Goal: Task Accomplishment & Management: Use online tool/utility

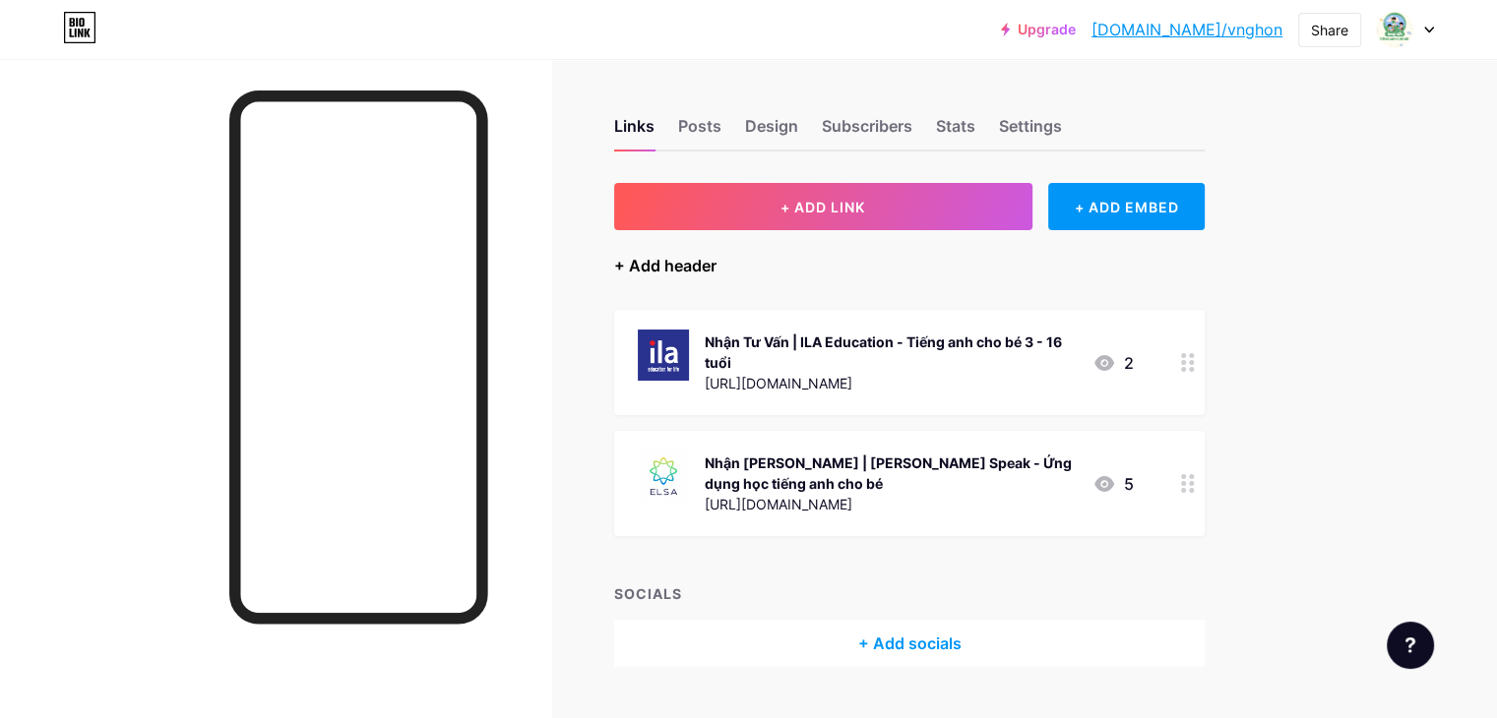
click at [716, 268] on div "+ Add header" at bounding box center [665, 266] width 102 height 24
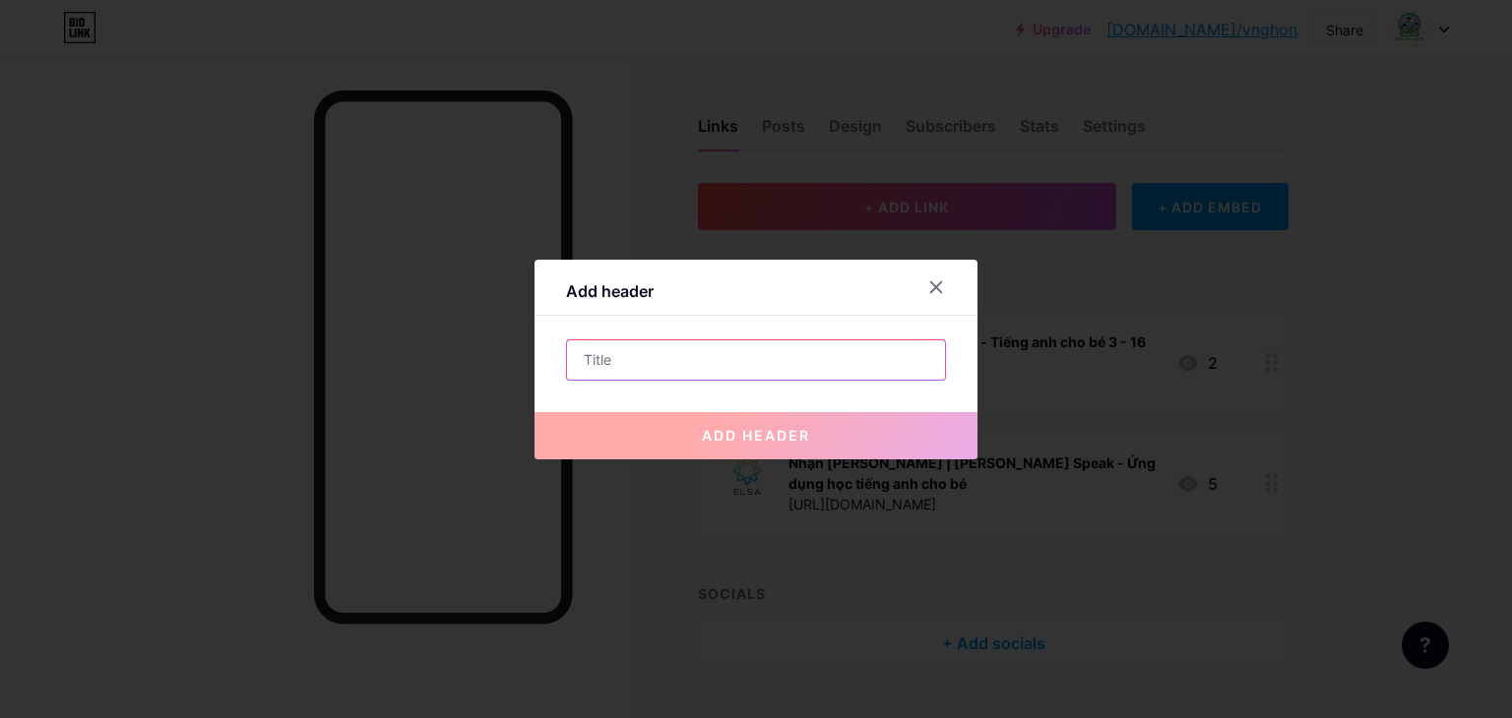
click at [690, 375] on input "text" at bounding box center [756, 360] width 378 height 39
paste input "[PERSON_NAME] Phí | [PERSON_NAME]"
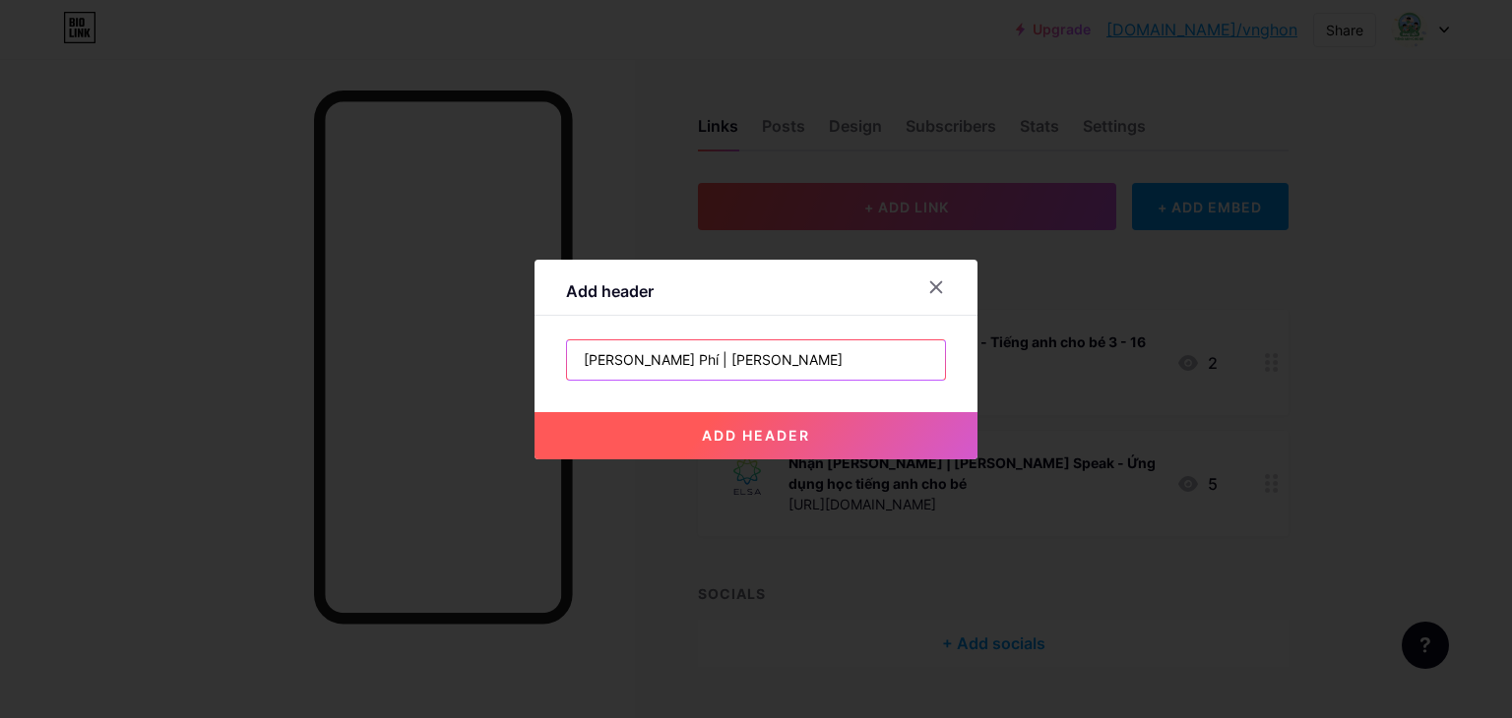
type input "[PERSON_NAME] Phí | [PERSON_NAME]"
click at [770, 427] on span "add header" at bounding box center [756, 435] width 108 height 17
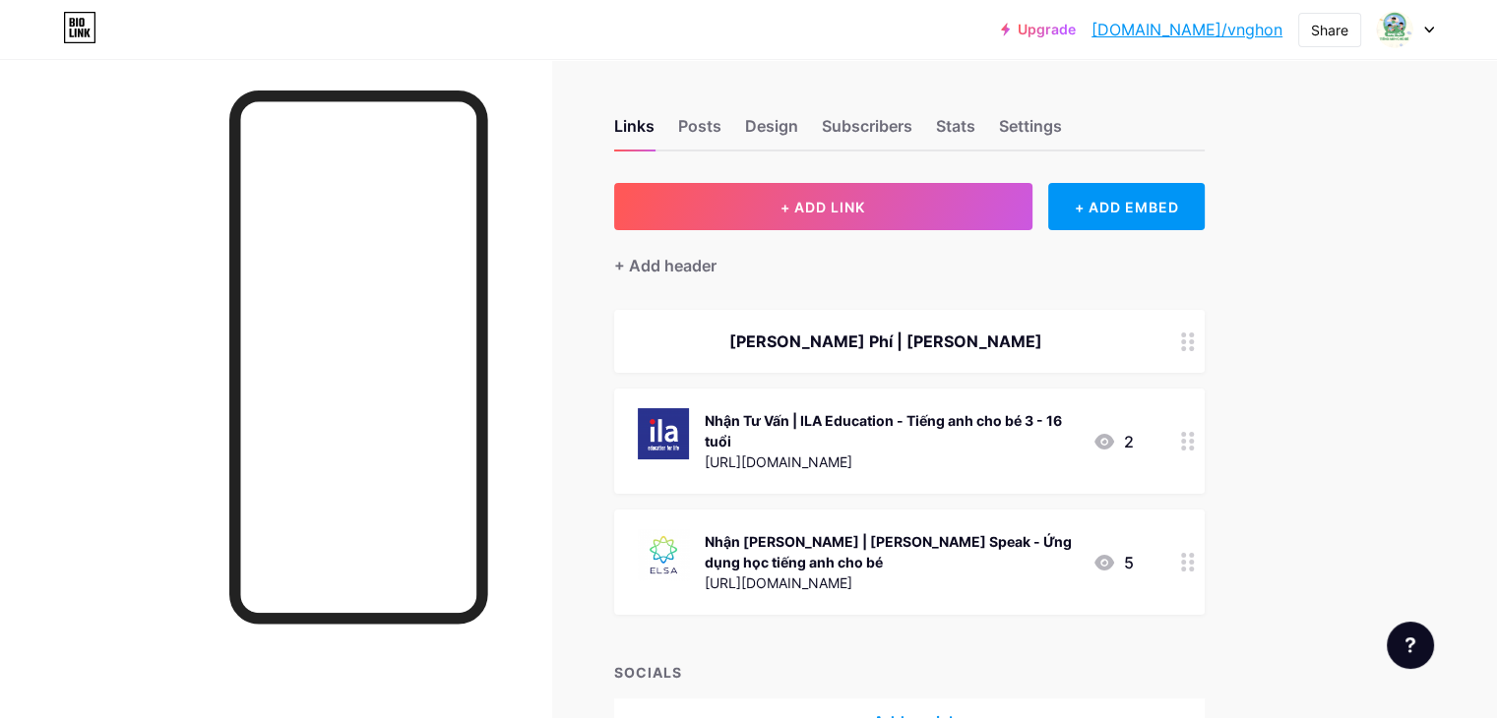
click at [1067, 350] on div "[PERSON_NAME] Phí | [PERSON_NAME]" at bounding box center [886, 342] width 496 height 24
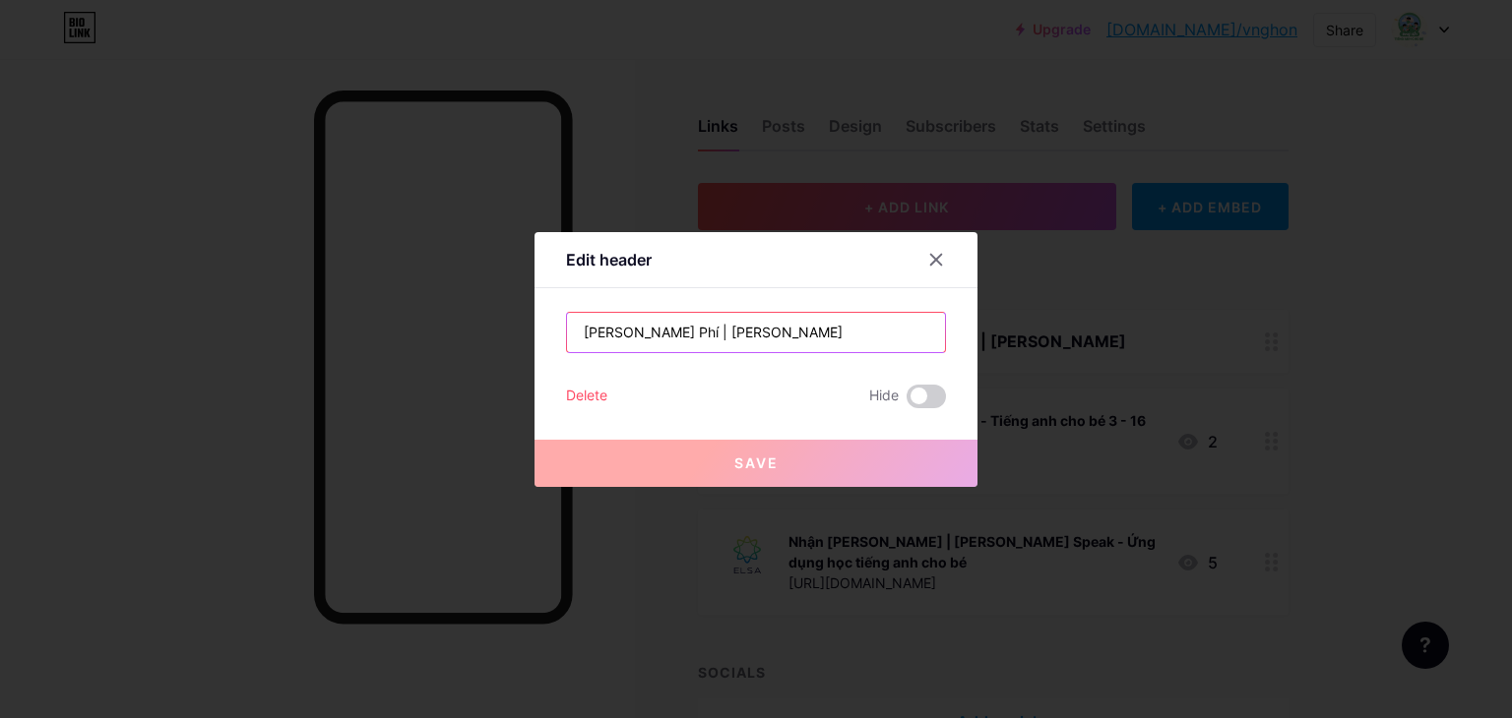
drag, startPoint x: 853, startPoint y: 331, endPoint x: 691, endPoint y: 335, distance: 162.4
click at [691, 335] on input "[PERSON_NAME] Phí | [PERSON_NAME]" at bounding box center [756, 332] width 378 height 39
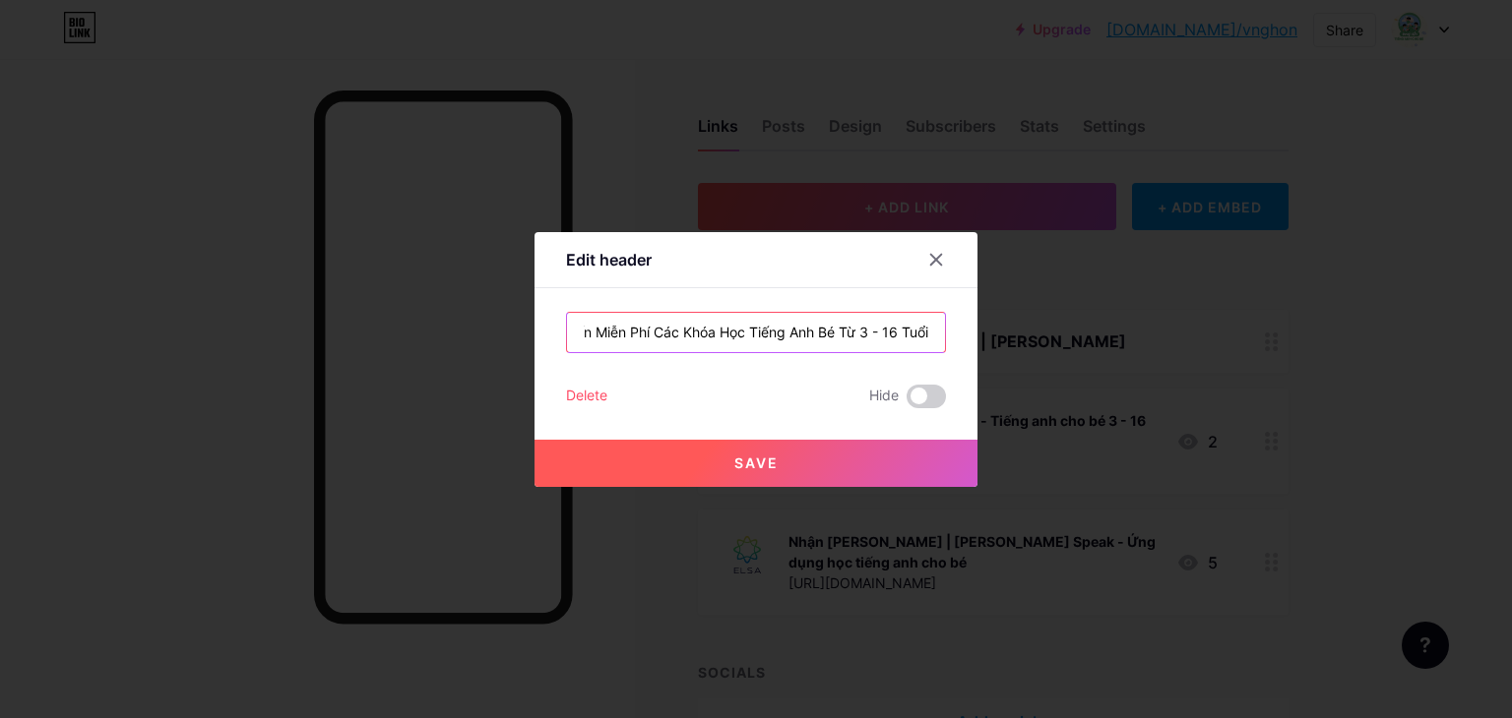
scroll to position [0, 38]
type input "Tư Vấn Miễn Phí Các Khóa Học Tiếng Anh Bé Từ 3 - 16 Tuổi"
click at [774, 467] on span "Save" at bounding box center [756, 463] width 44 height 17
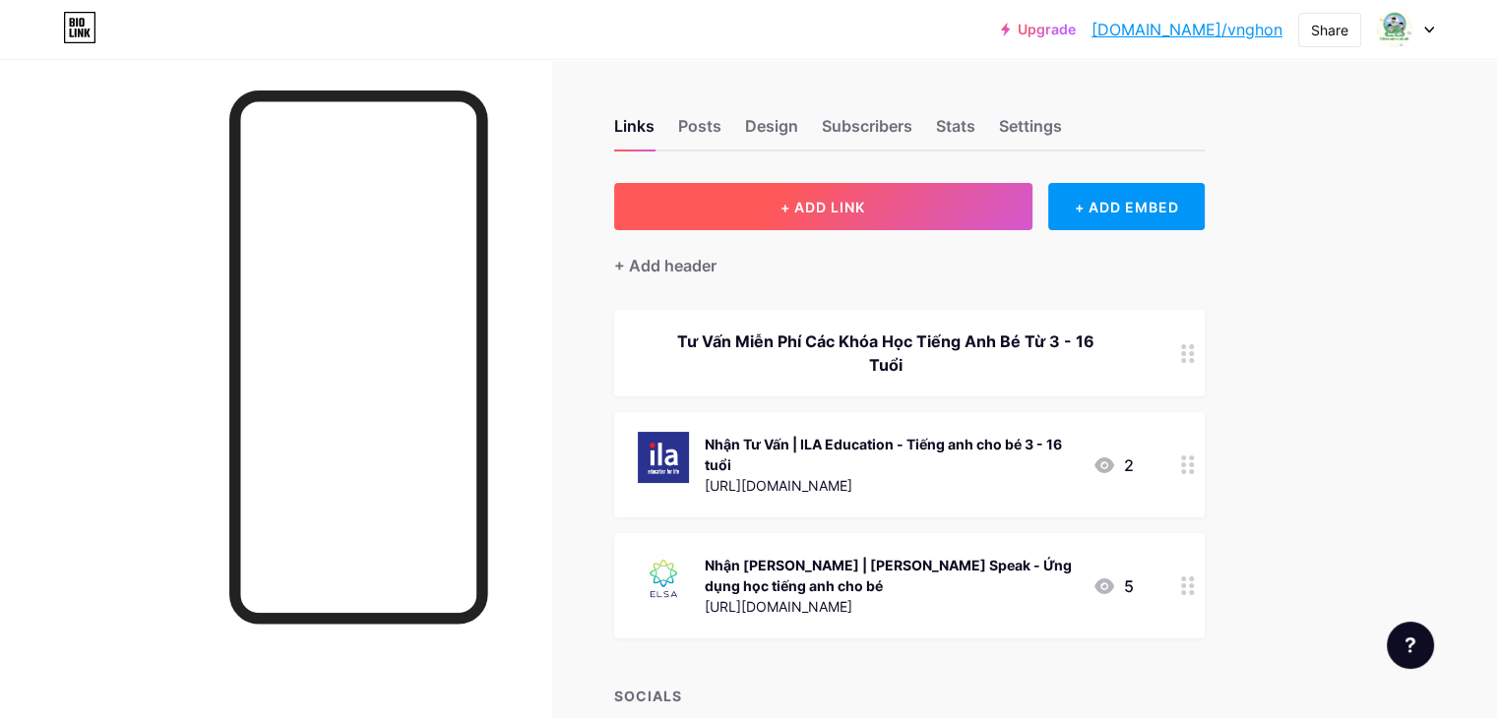
click at [865, 203] on span "+ ADD LINK" at bounding box center [822, 207] width 85 height 17
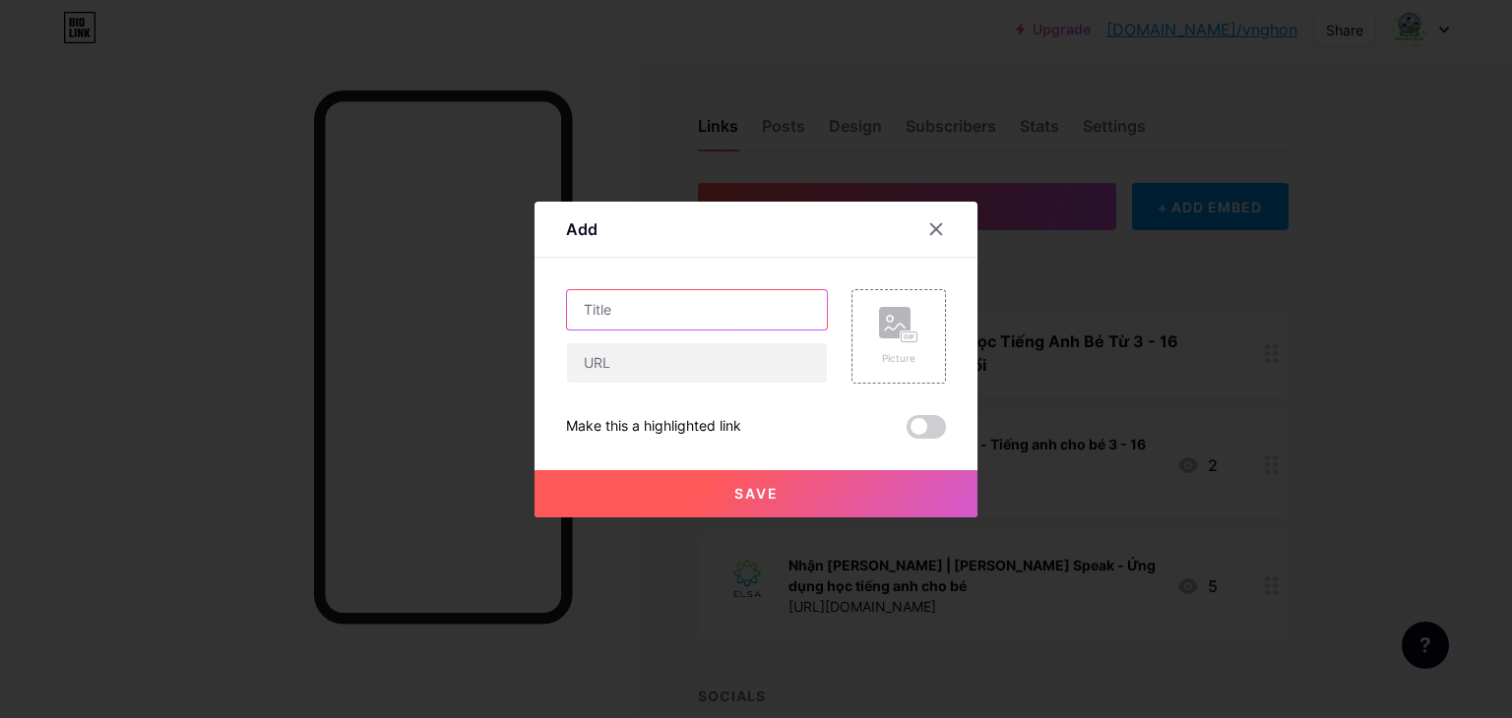
click at [730, 310] on input "text" at bounding box center [697, 309] width 260 height 39
paste input "[PERSON_NAME] Phí | [PERSON_NAME]"
type input "[PERSON_NAME] Phí | [PERSON_NAME]"
click at [659, 375] on input "text" at bounding box center [697, 362] width 260 height 39
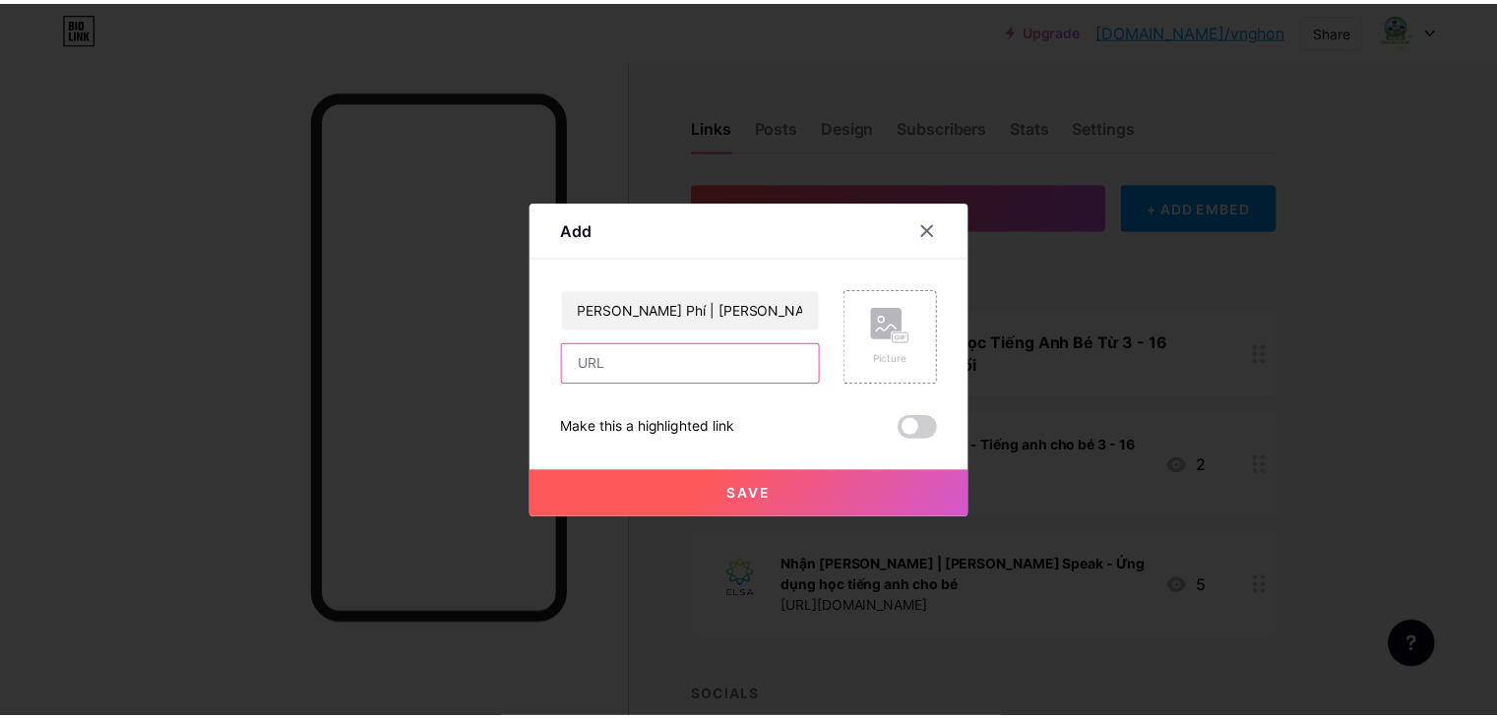
scroll to position [0, 0]
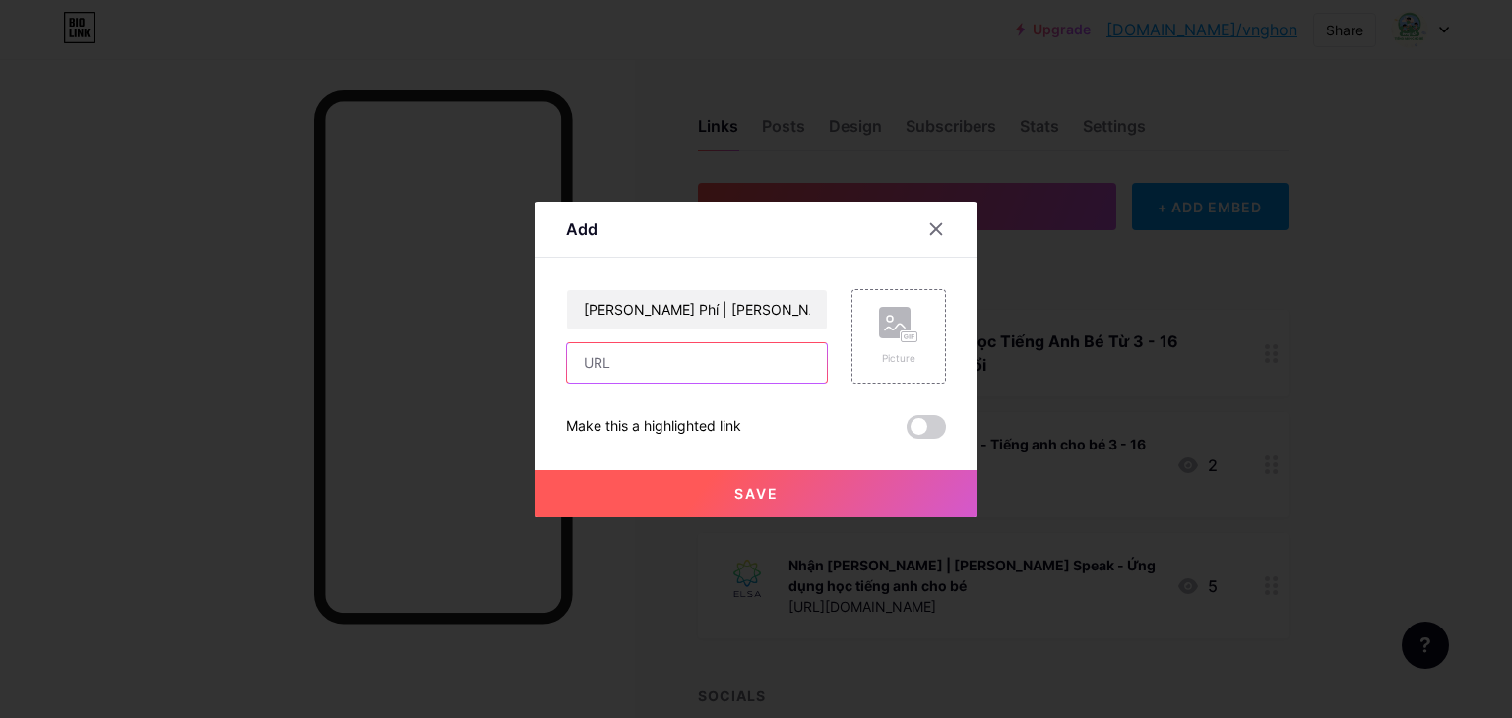
click at [661, 363] on input "text" at bounding box center [697, 362] width 260 height 39
paste input "[URL][DOMAIN_NAME]"
type input "[URL][DOMAIN_NAME]"
click at [927, 336] on div "Picture" at bounding box center [898, 336] width 94 height 94
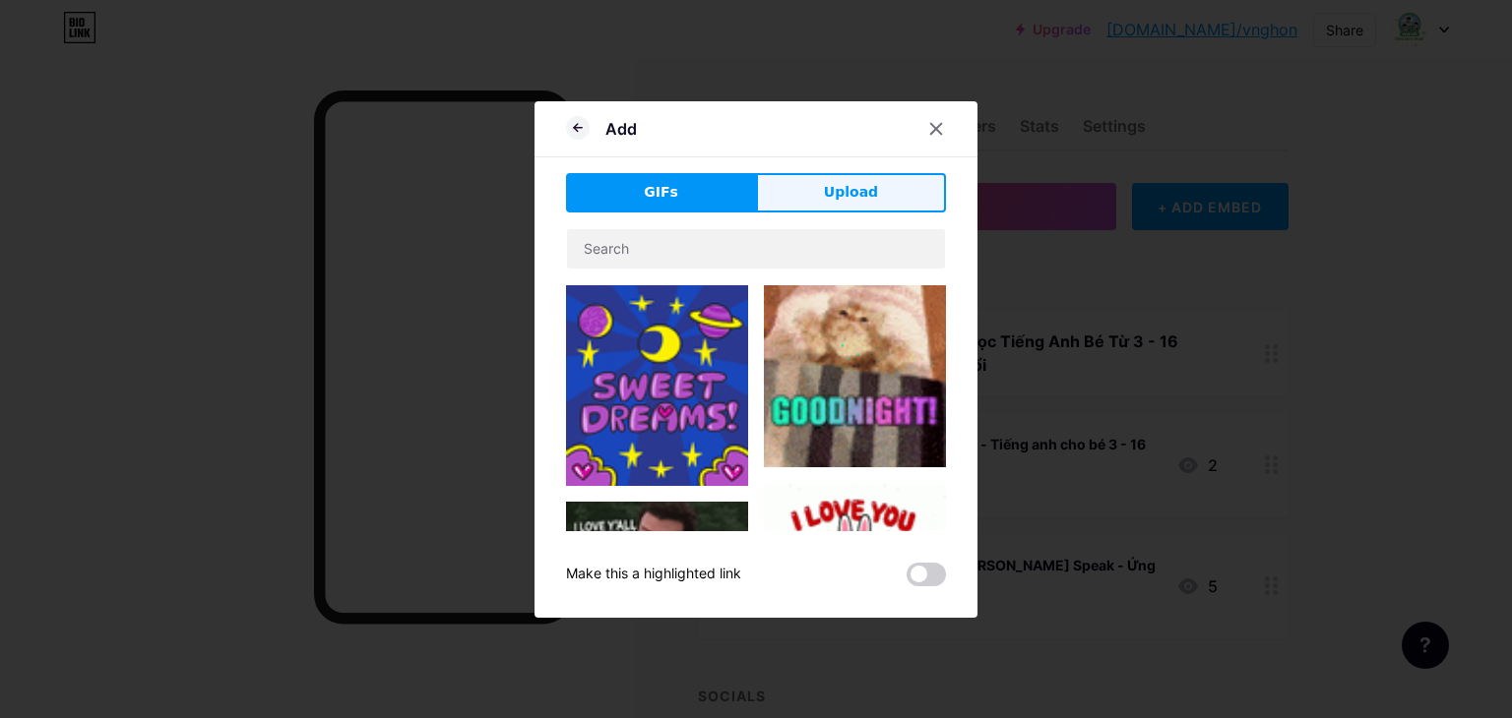
click at [822, 192] on button "Upload" at bounding box center [851, 192] width 190 height 39
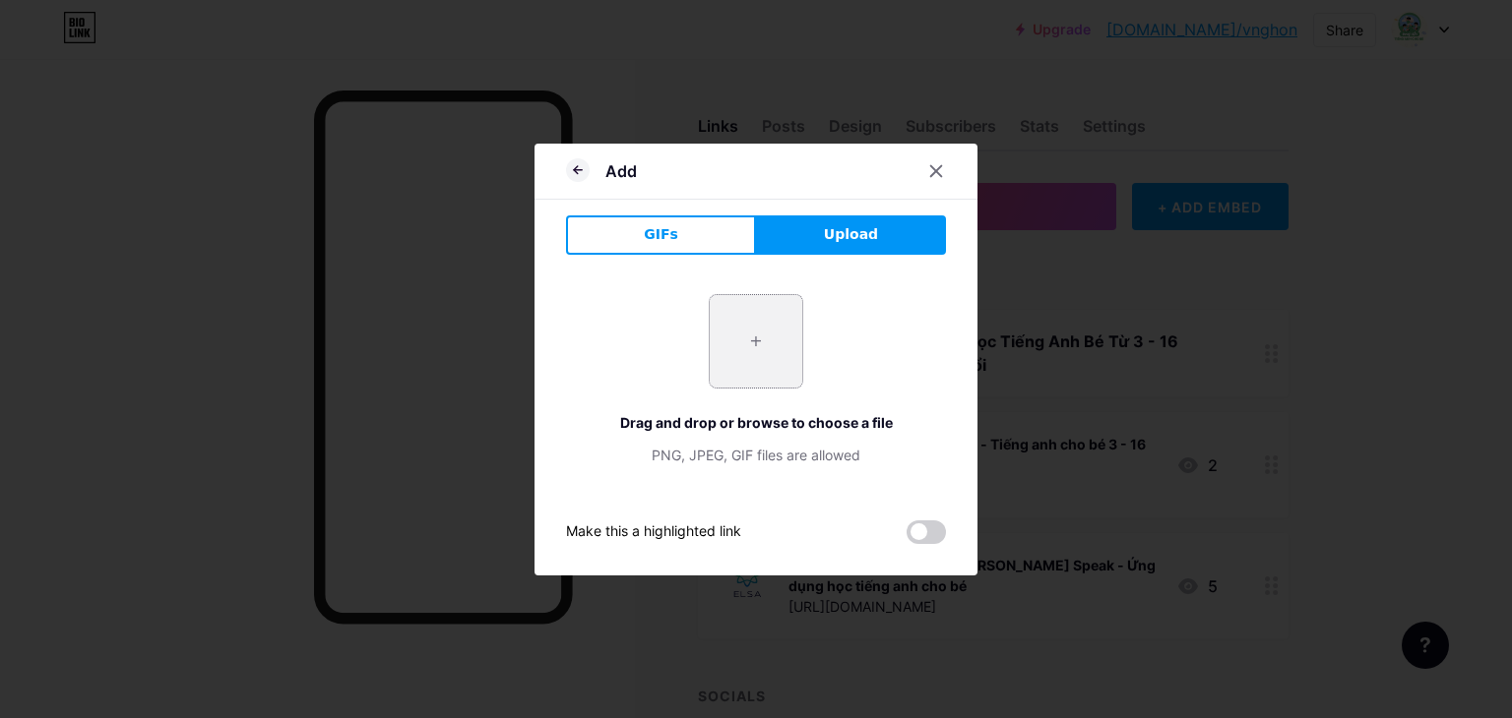
click at [743, 309] on input "file" at bounding box center [756, 341] width 93 height 93
type input "C:\fakepath\images.png"
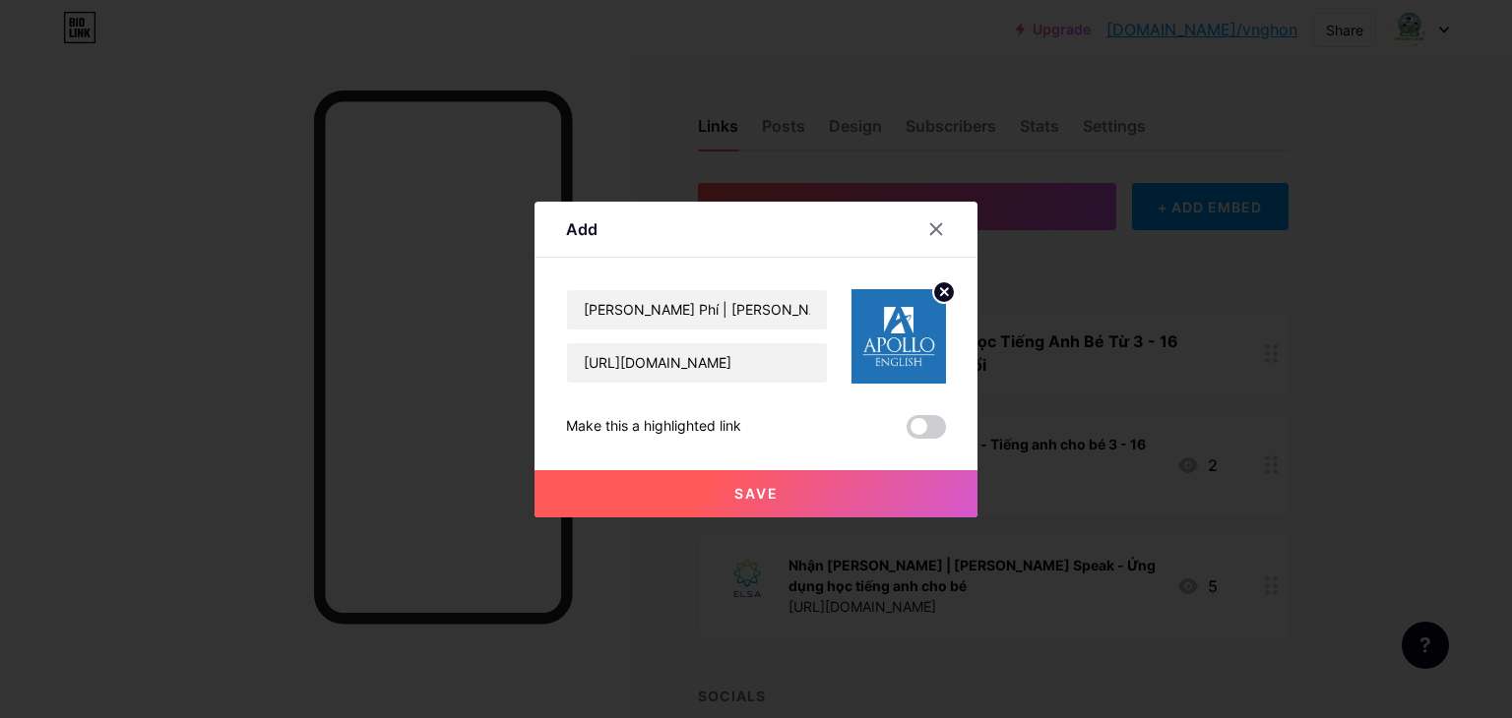
click at [792, 493] on button "Save" at bounding box center [755, 493] width 443 height 47
